Goal: Find specific page/section: Find specific page/section

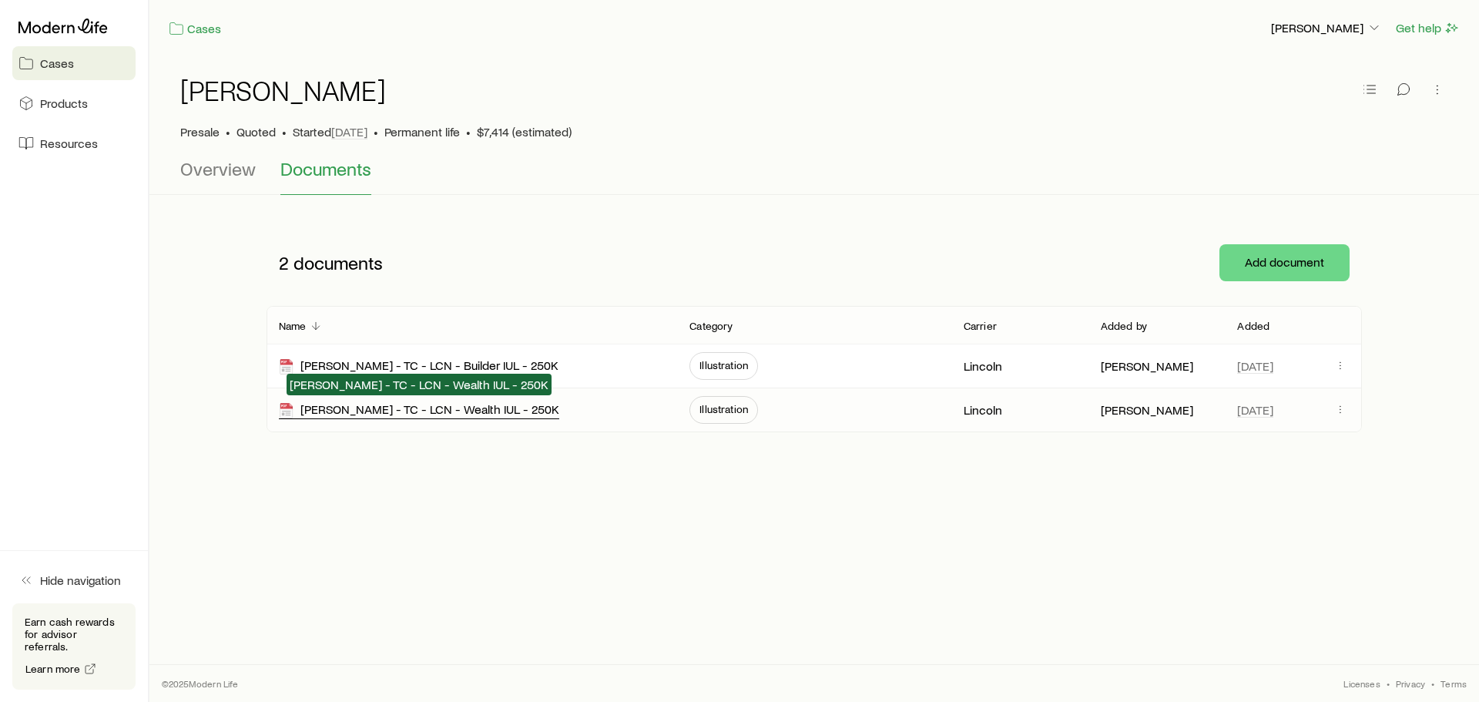
click at [477, 410] on div "[PERSON_NAME] - TC - LCN - Wealth IUL - 250K" at bounding box center [419, 410] width 280 height 18
